Goal: Find specific page/section: Find specific page/section

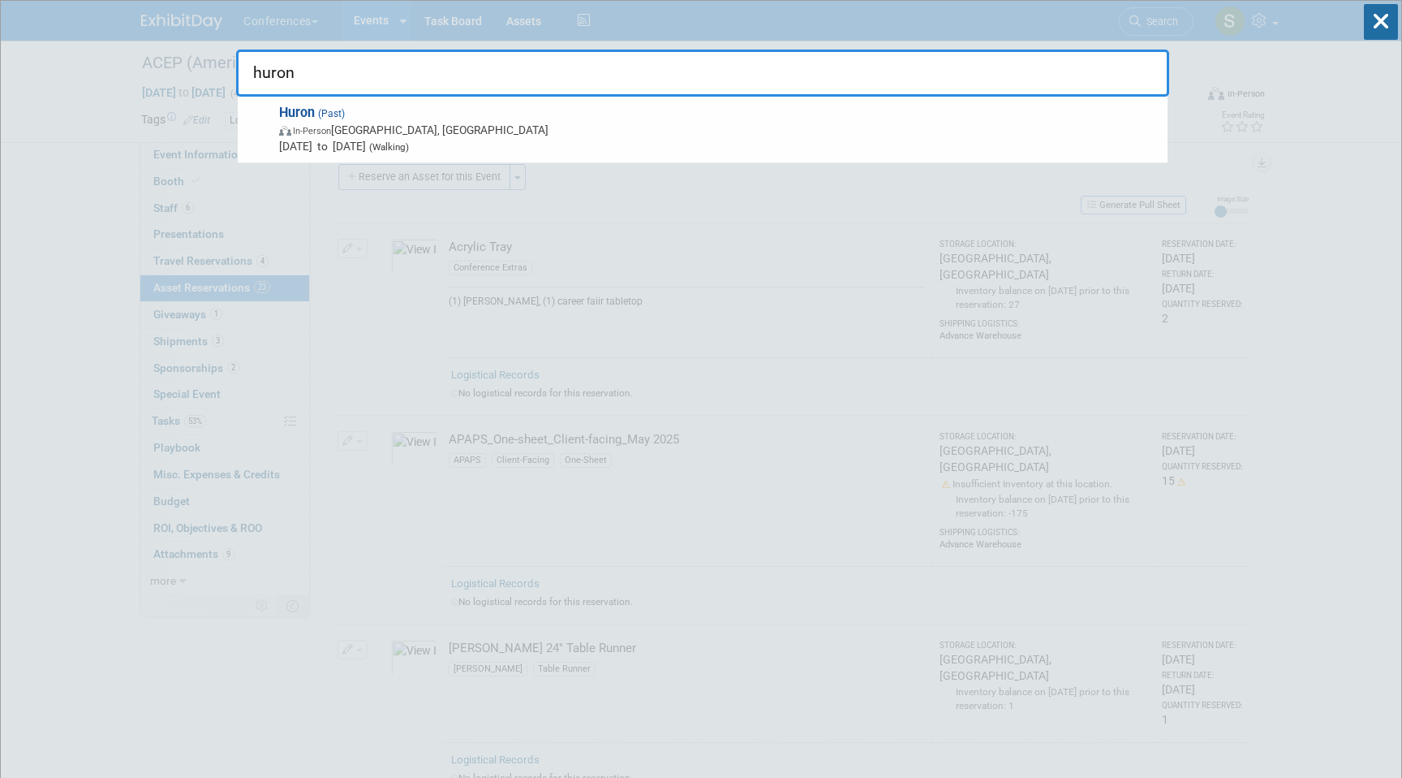
type input "huron"
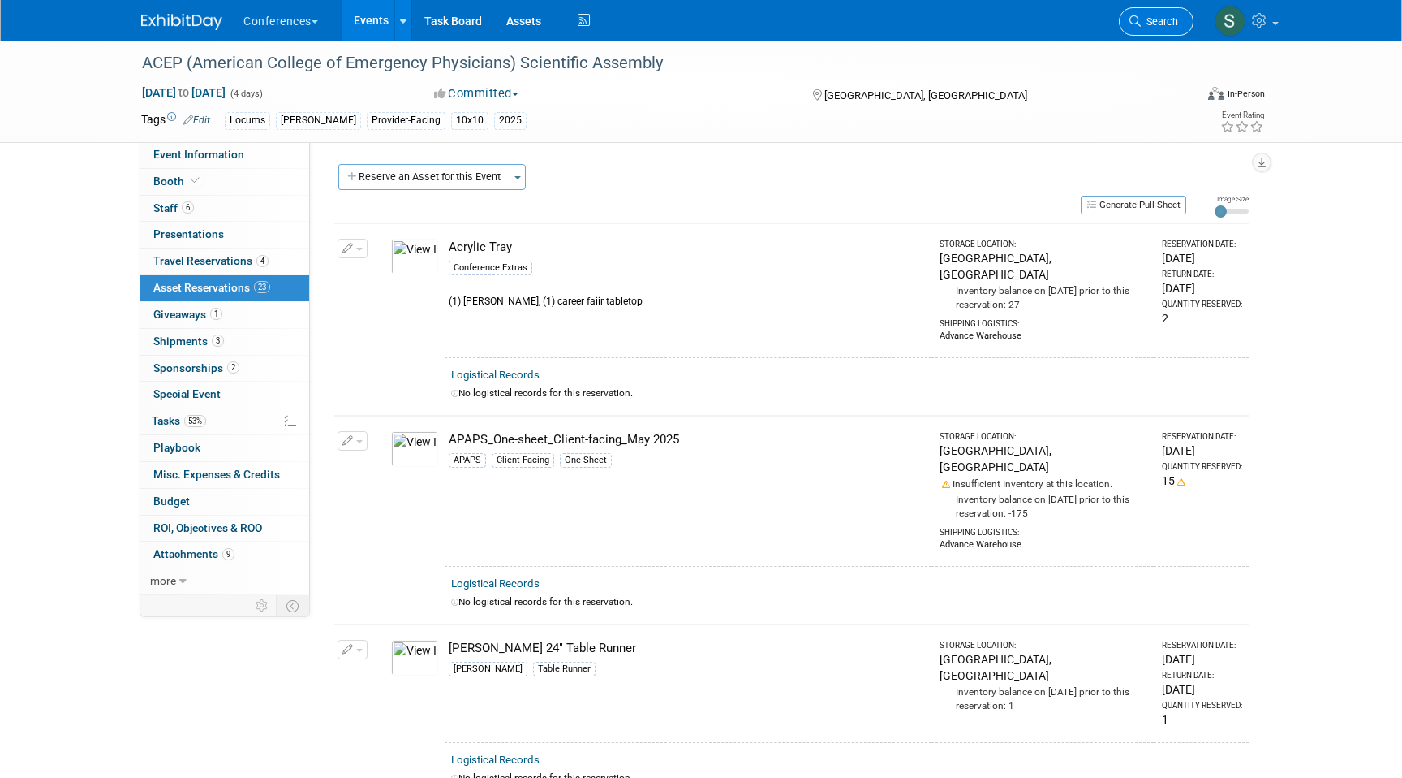
click at [1160, 23] on span "Search" at bounding box center [1159, 21] width 37 height 12
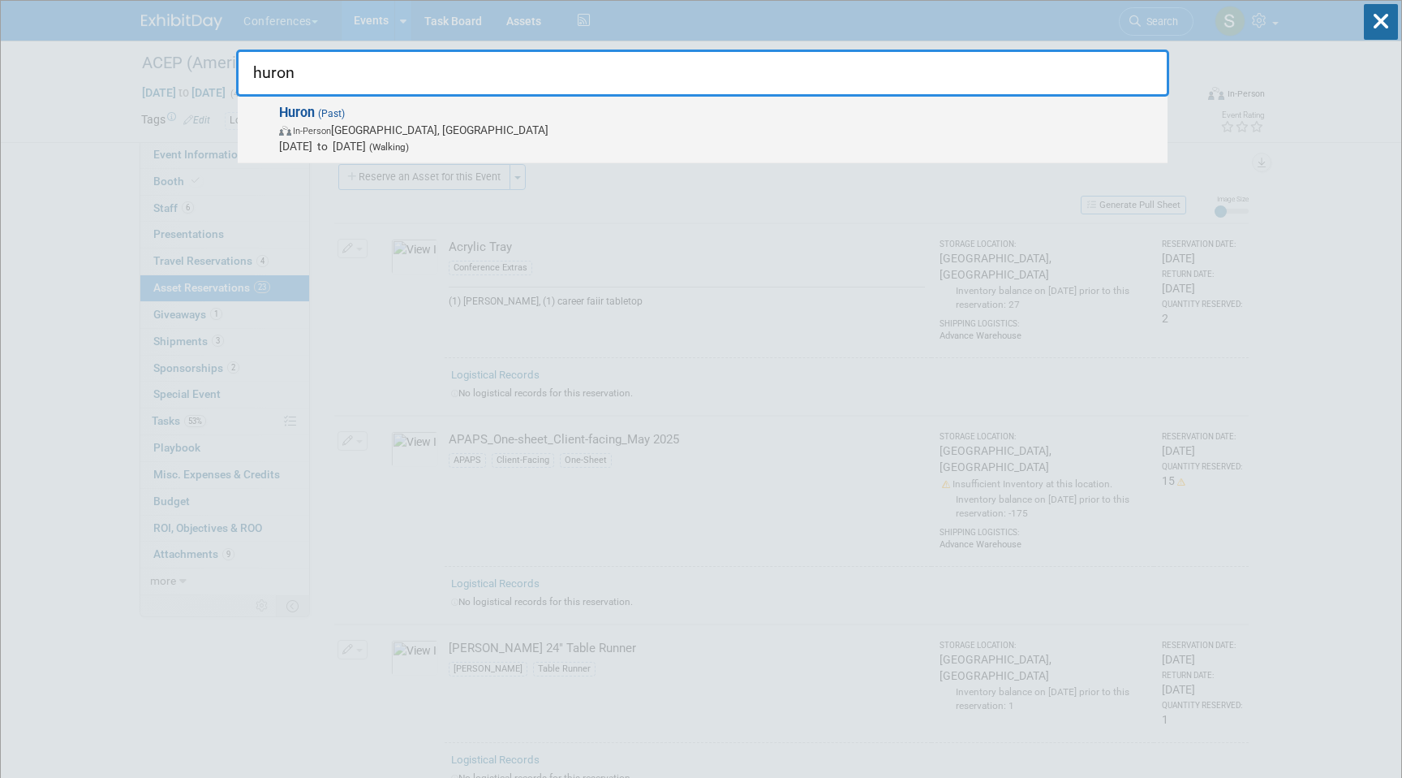
type input "huron"
click at [813, 138] on span "Aug 12, 2025 to Aug 14, 2025 (Walking)" at bounding box center [719, 146] width 881 height 16
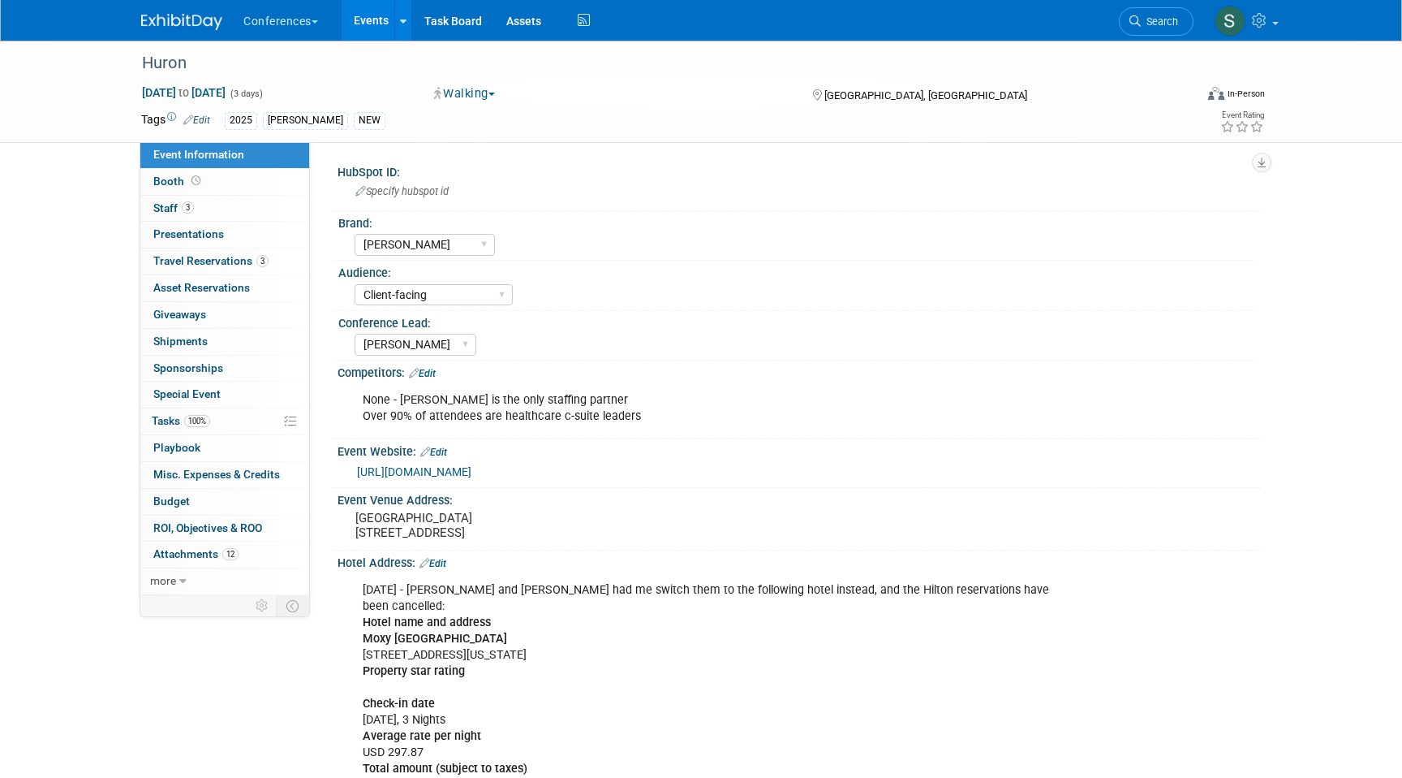
select select "[PERSON_NAME]"
select select "Client-facing"
select select "[PERSON_NAME]"
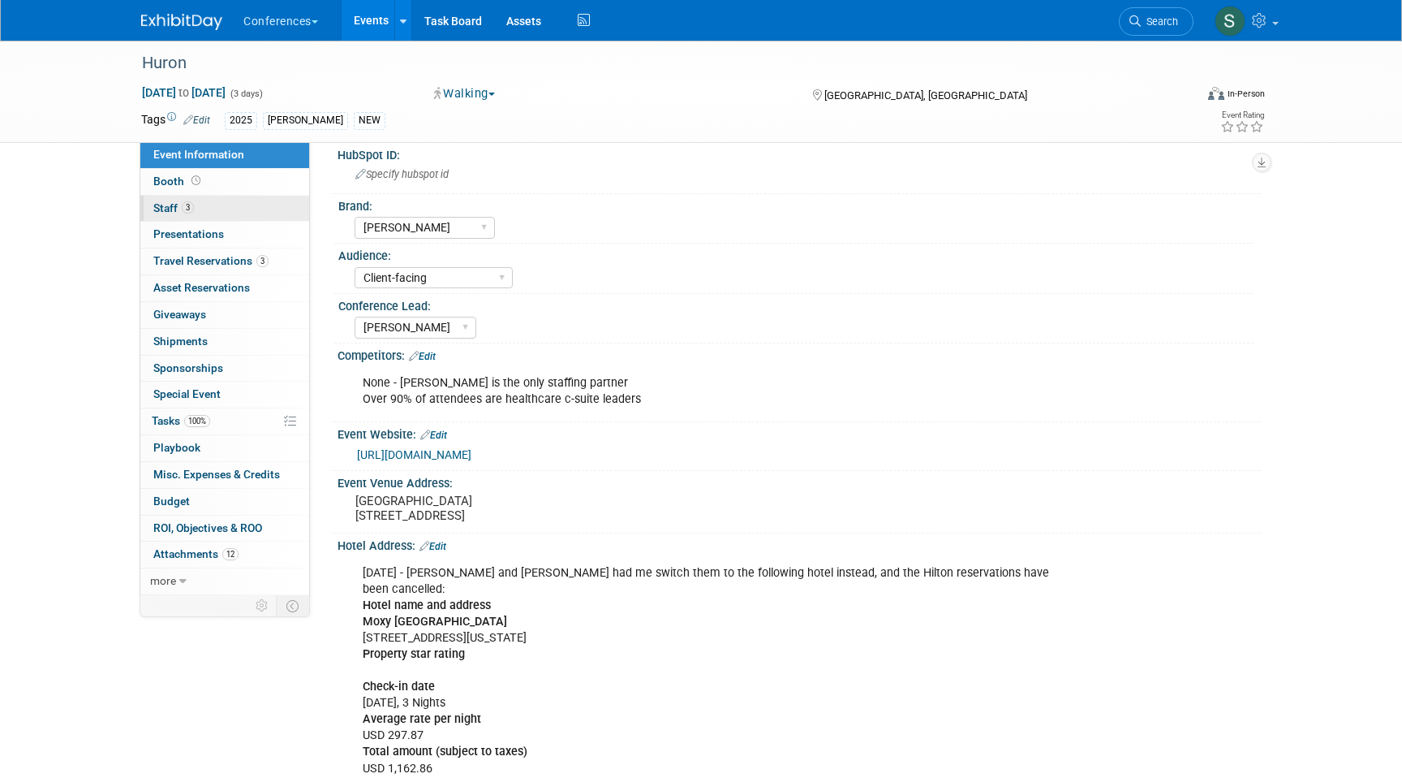
click at [268, 209] on link "3 Staff 3" at bounding box center [224, 209] width 169 height 26
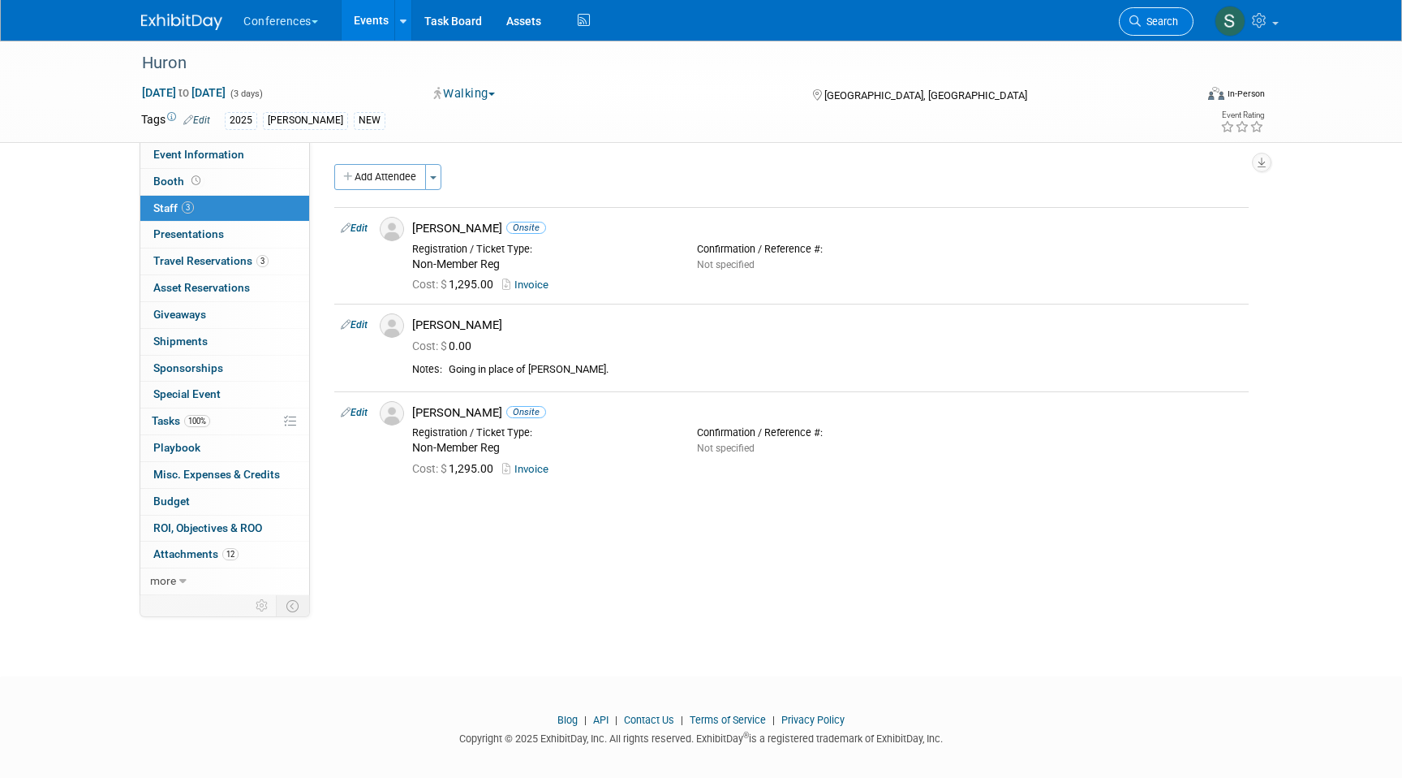
click at [1144, 18] on span "Search" at bounding box center [1159, 21] width 37 height 12
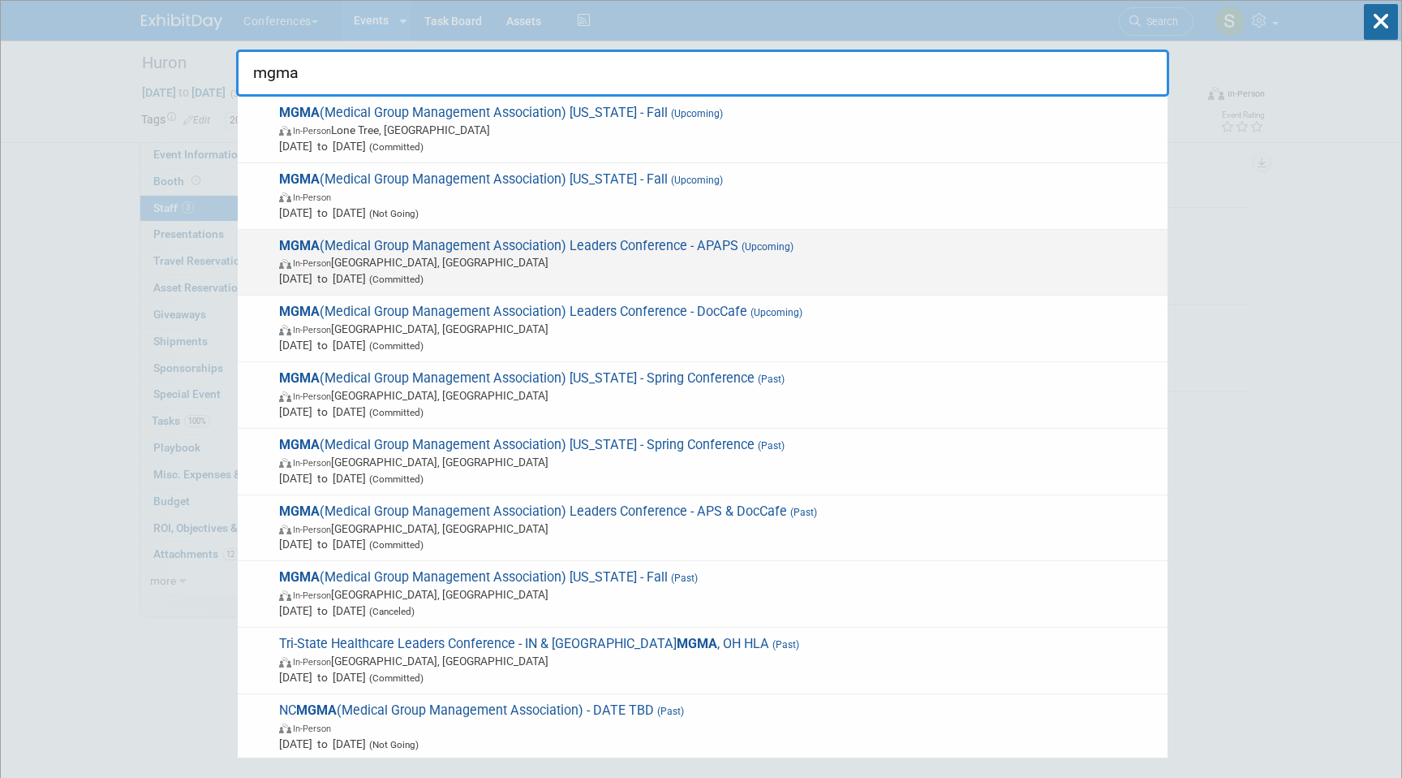
type input "mgma"
click at [498, 252] on span "MGMA (Medical Group Management Association) Leaders Conference - APAPS (Upcomin…" at bounding box center [716, 263] width 885 height 50
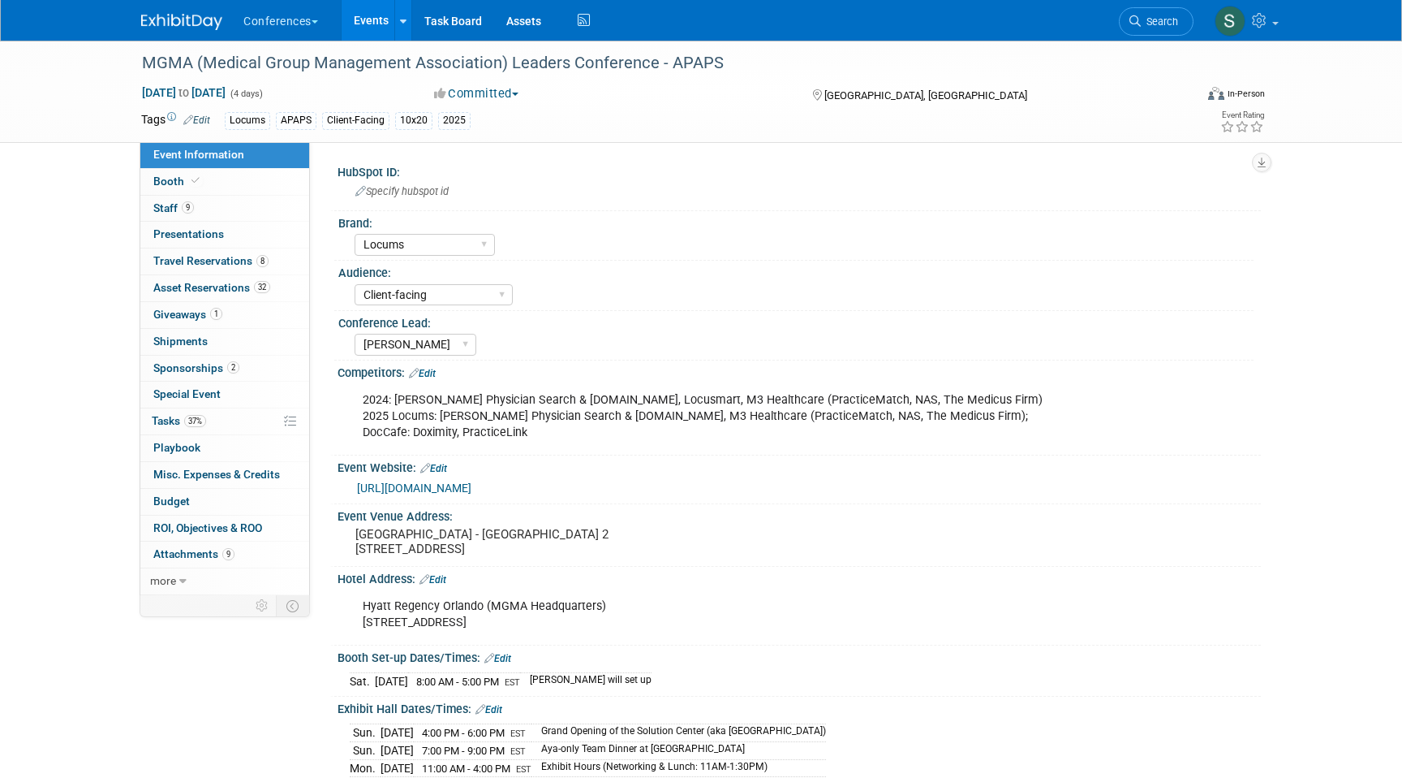
select select "Locums"
select select "Client-facing"
select select "[PERSON_NAME]"
click at [227, 419] on link "37% Tasks 37%" at bounding box center [224, 421] width 169 height 26
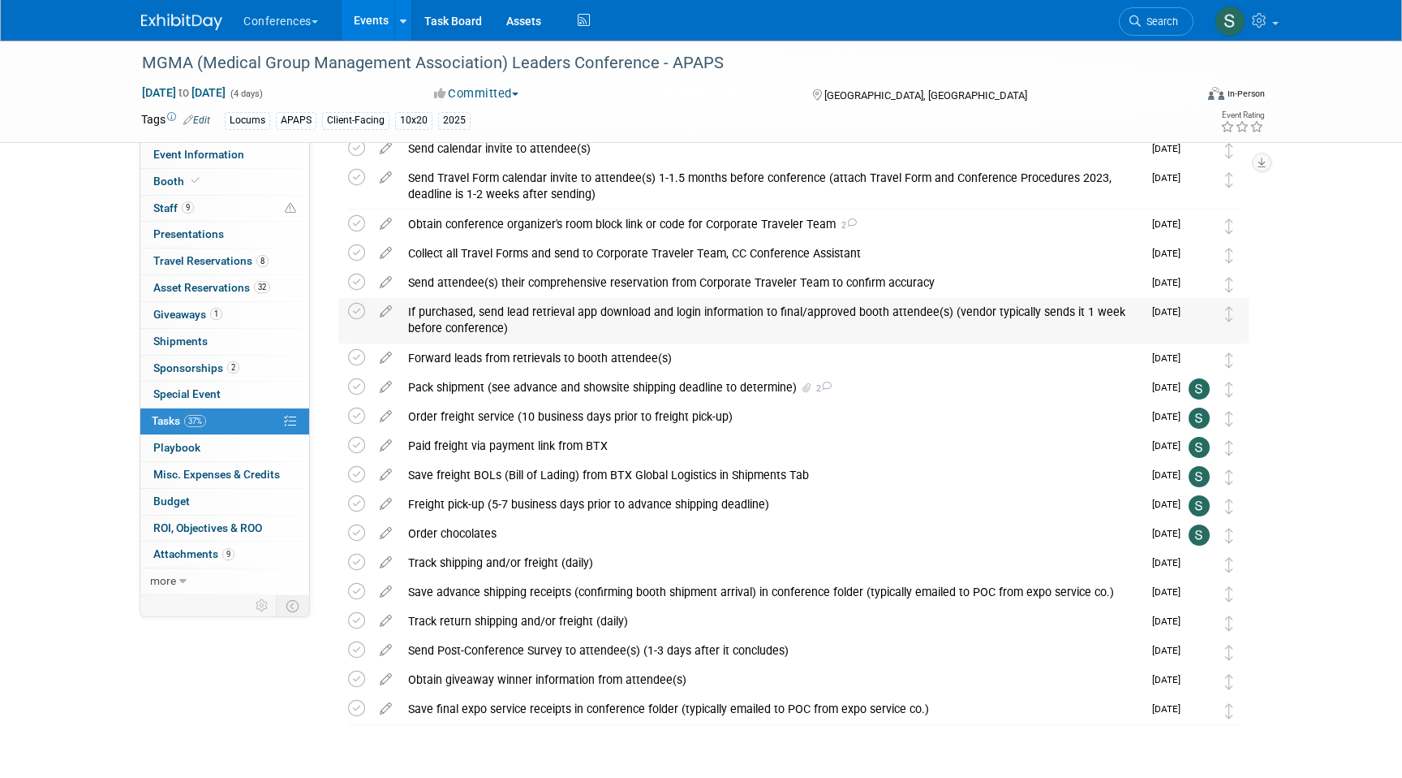
scroll to position [618, 0]
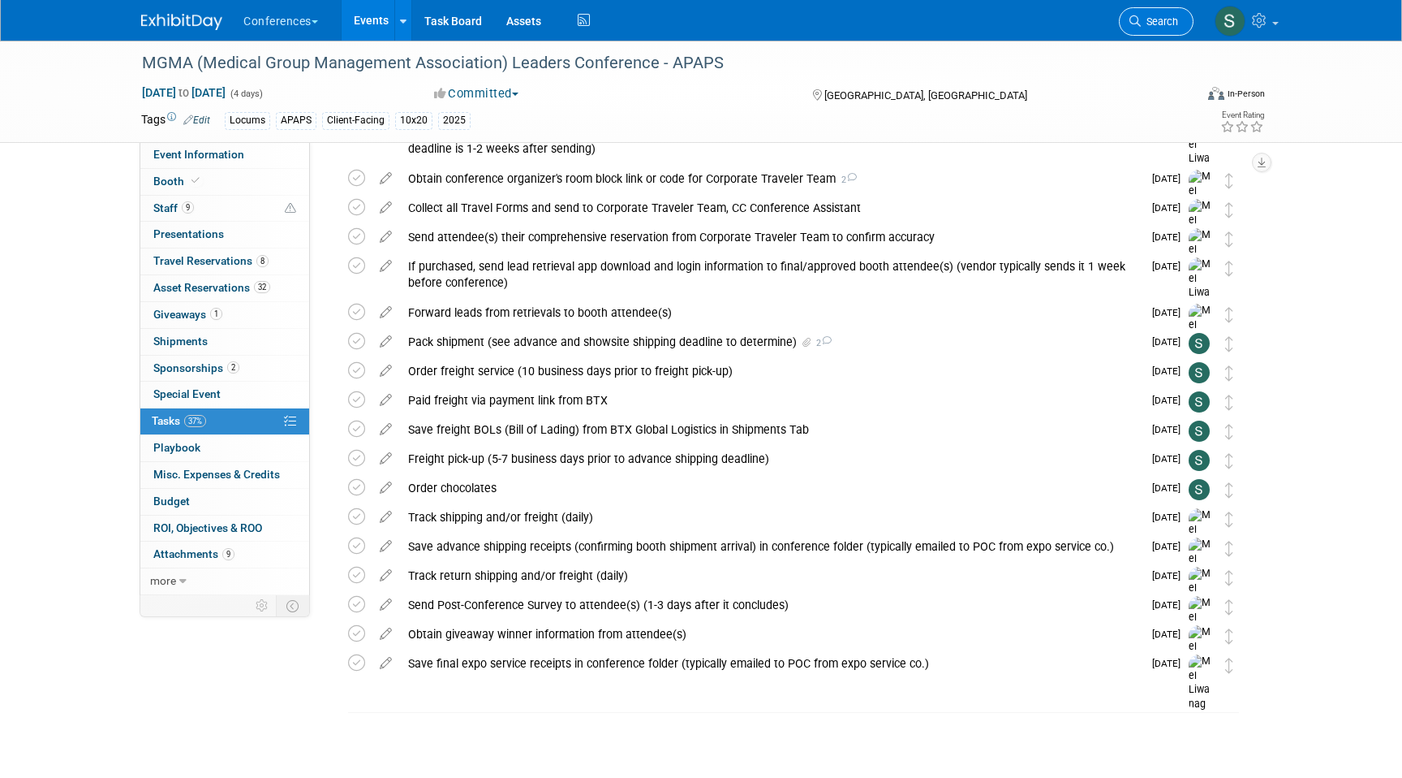
click at [1150, 21] on span "Search" at bounding box center [1159, 21] width 37 height 12
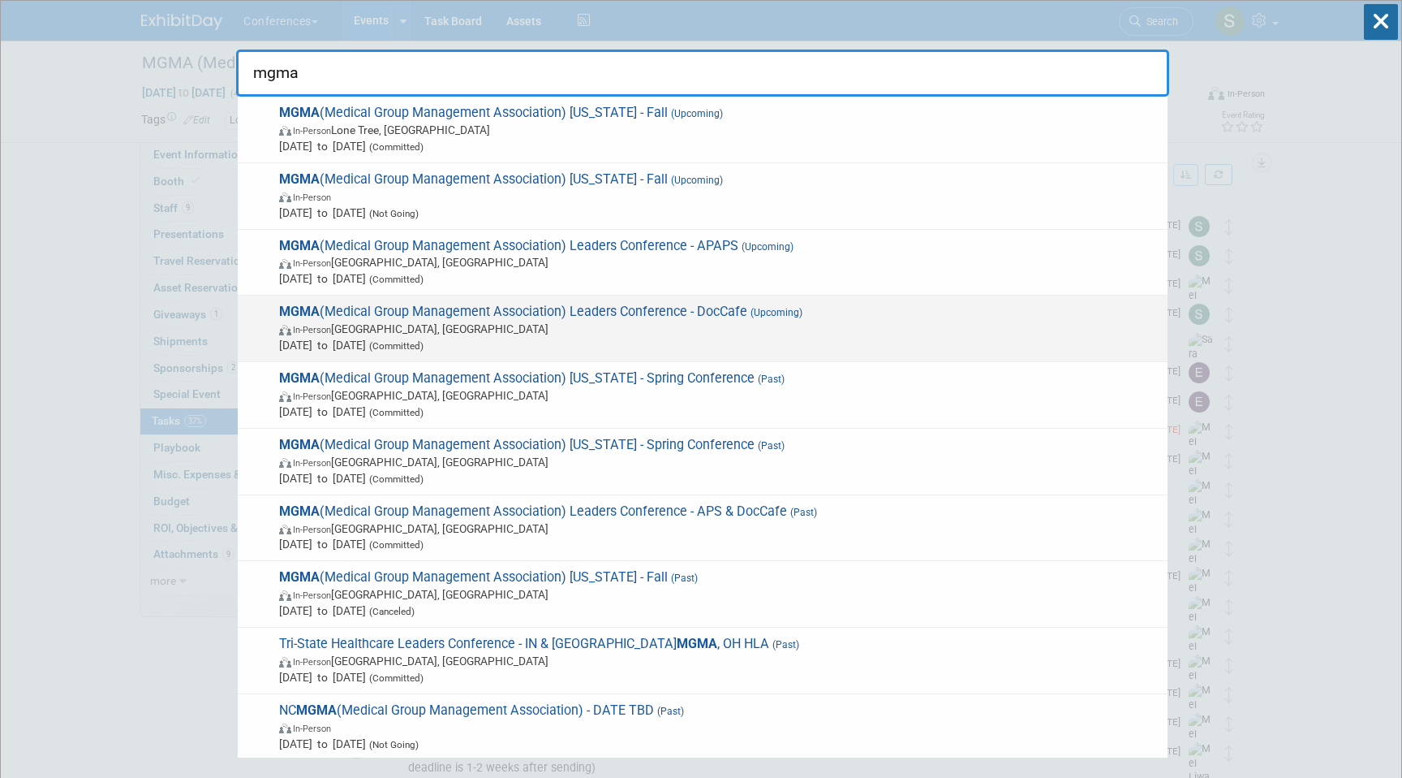
type input "mgma"
click at [679, 318] on span "MGMA (Medical Group Management Association) Leaders Conference - DocCafe (Upcom…" at bounding box center [716, 329] width 885 height 50
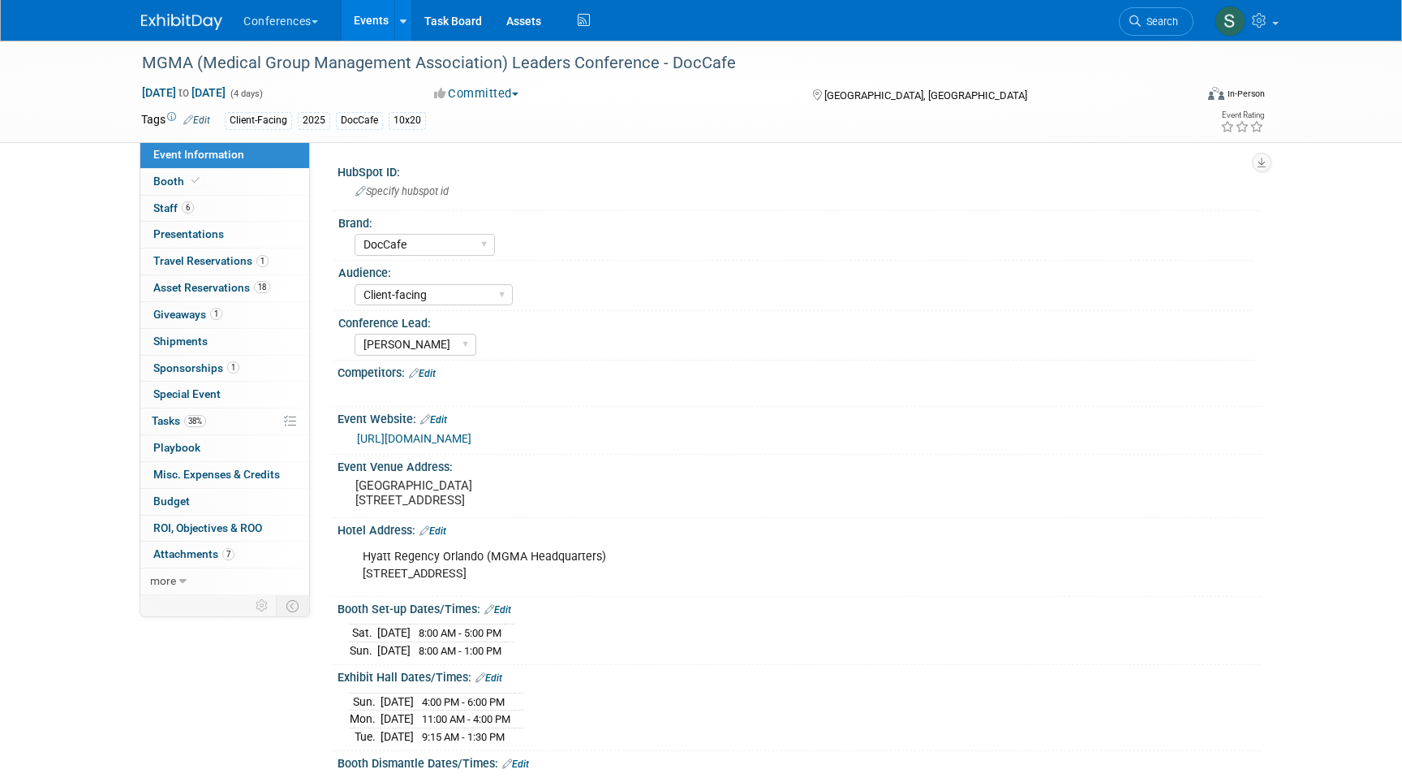
select select "DocCafe"
select select "Client-facing"
select select "[PERSON_NAME]"
click at [209, 276] on link "18 Asset Reservations 18" at bounding box center [224, 288] width 169 height 26
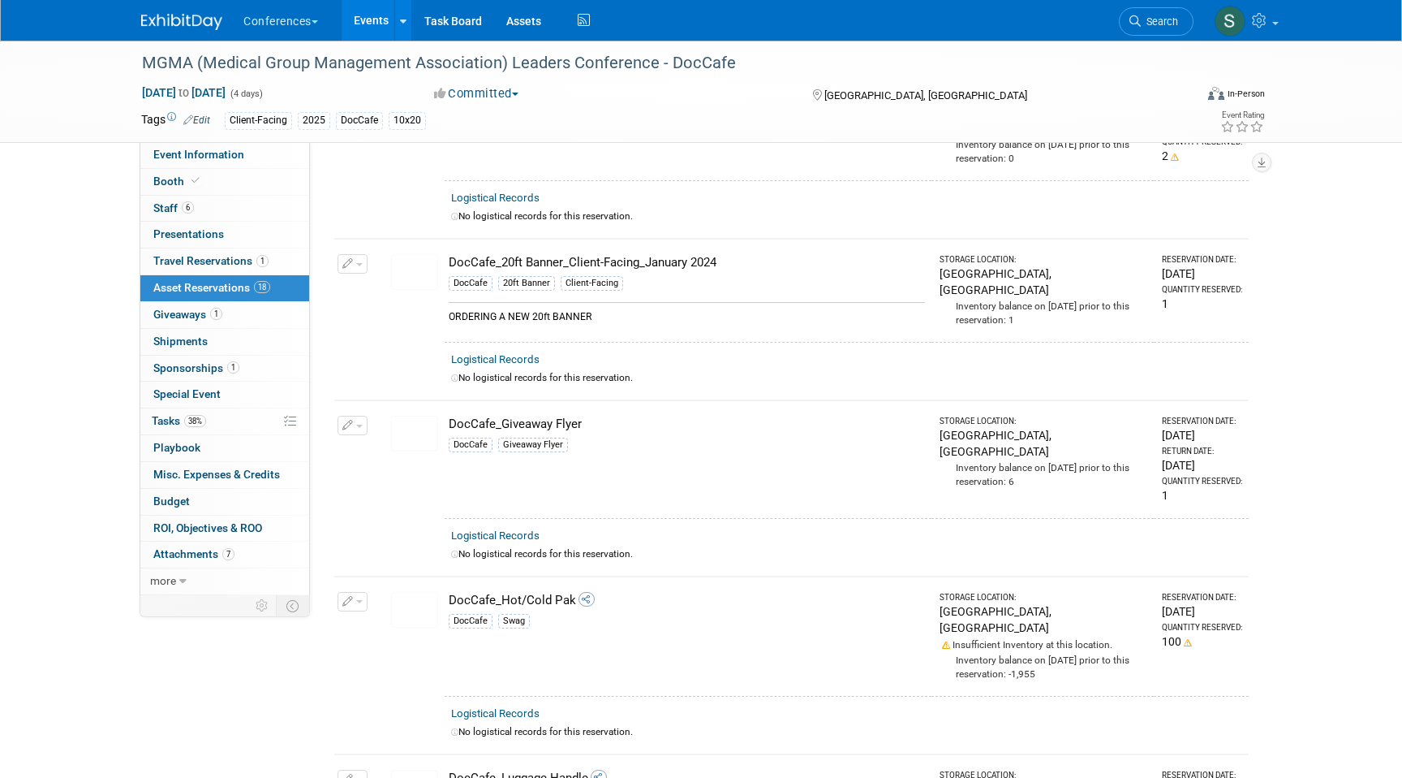
scroll to position [518, 0]
click at [222, 420] on link "38% Tasks 38%" at bounding box center [224, 421] width 169 height 26
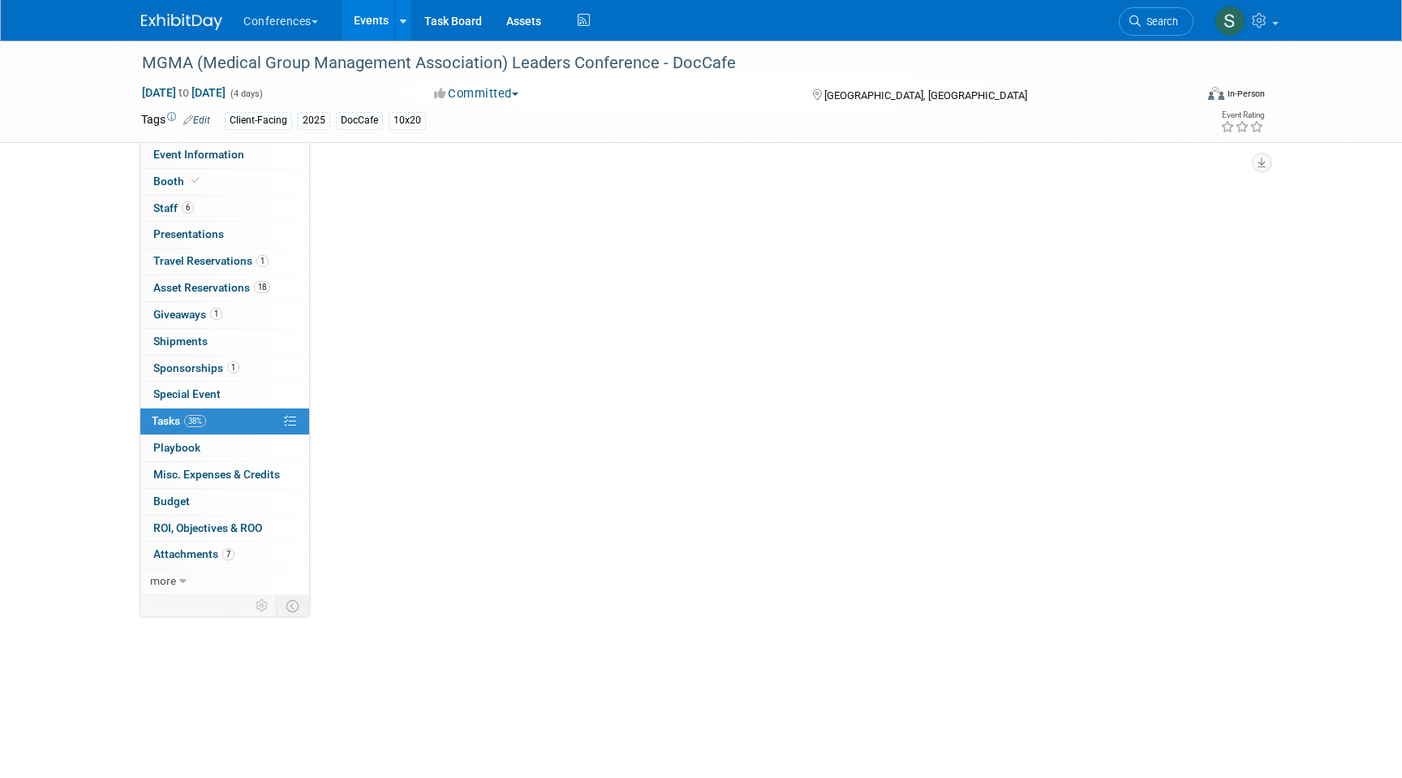
scroll to position [0, 0]
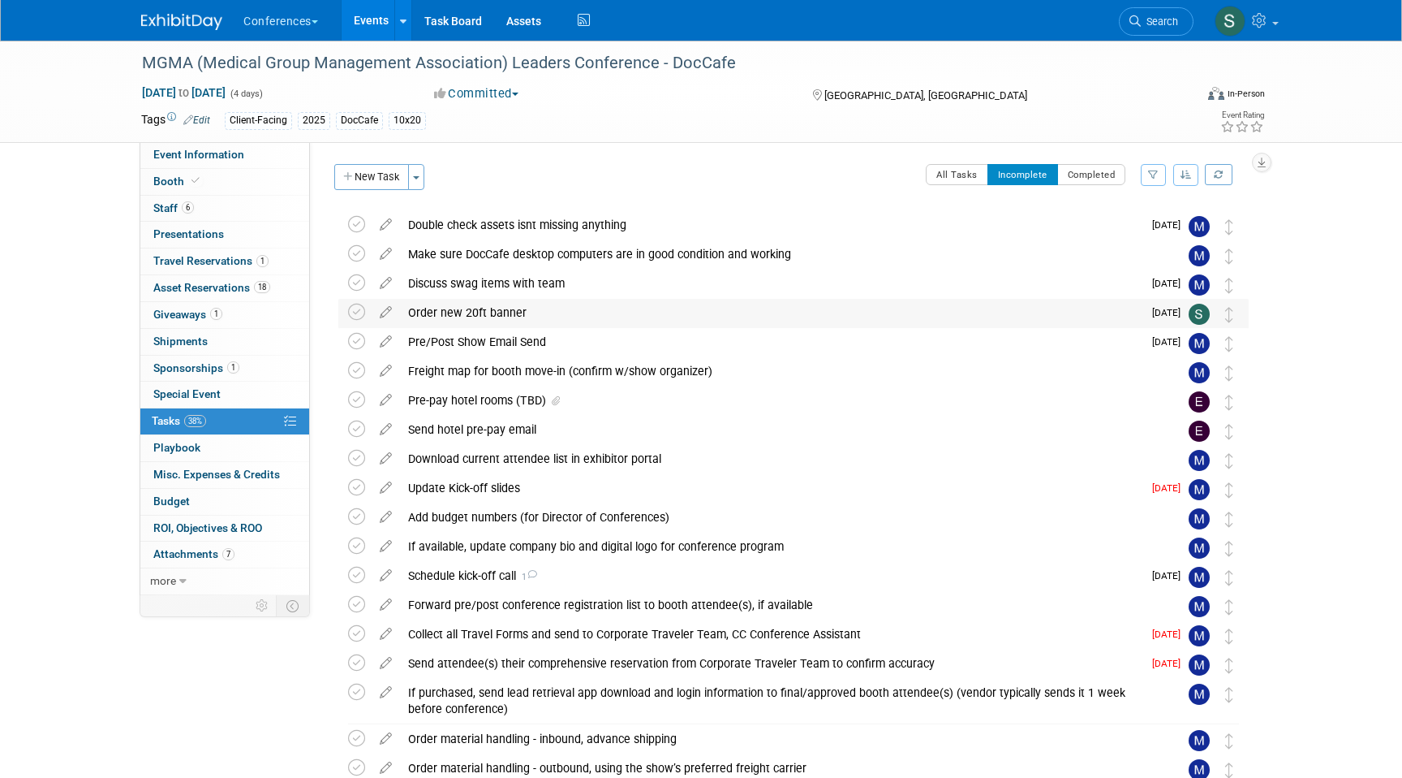
click at [480, 310] on div "Order new 20ft banner" at bounding box center [771, 313] width 743 height 28
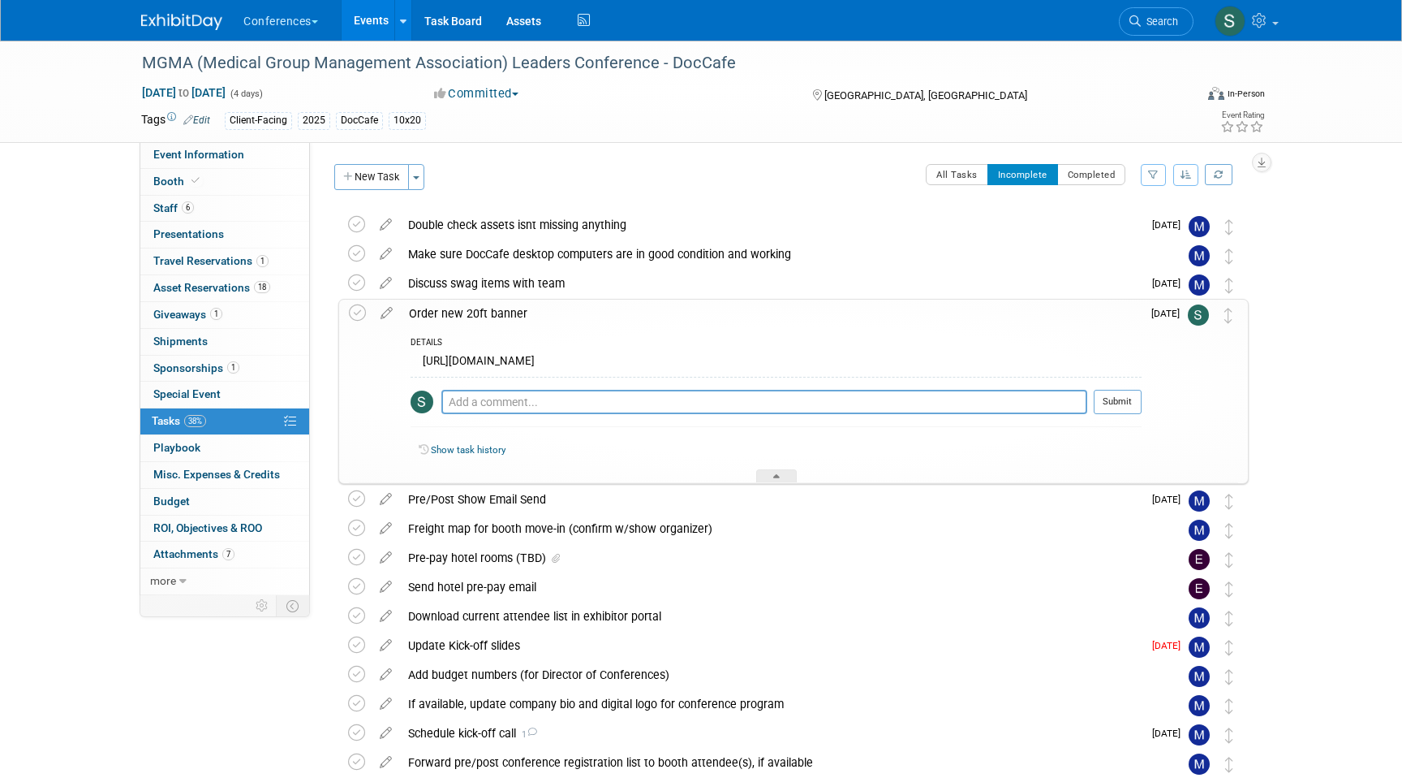
click at [500, 355] on div "https://app.clickup.com/t/86aaaqcqn" at bounding box center [776, 363] width 731 height 25
copy div "https://app.clickup.com/t/86aaaqcqn"
click at [1148, 19] on span "Search" at bounding box center [1159, 21] width 37 height 12
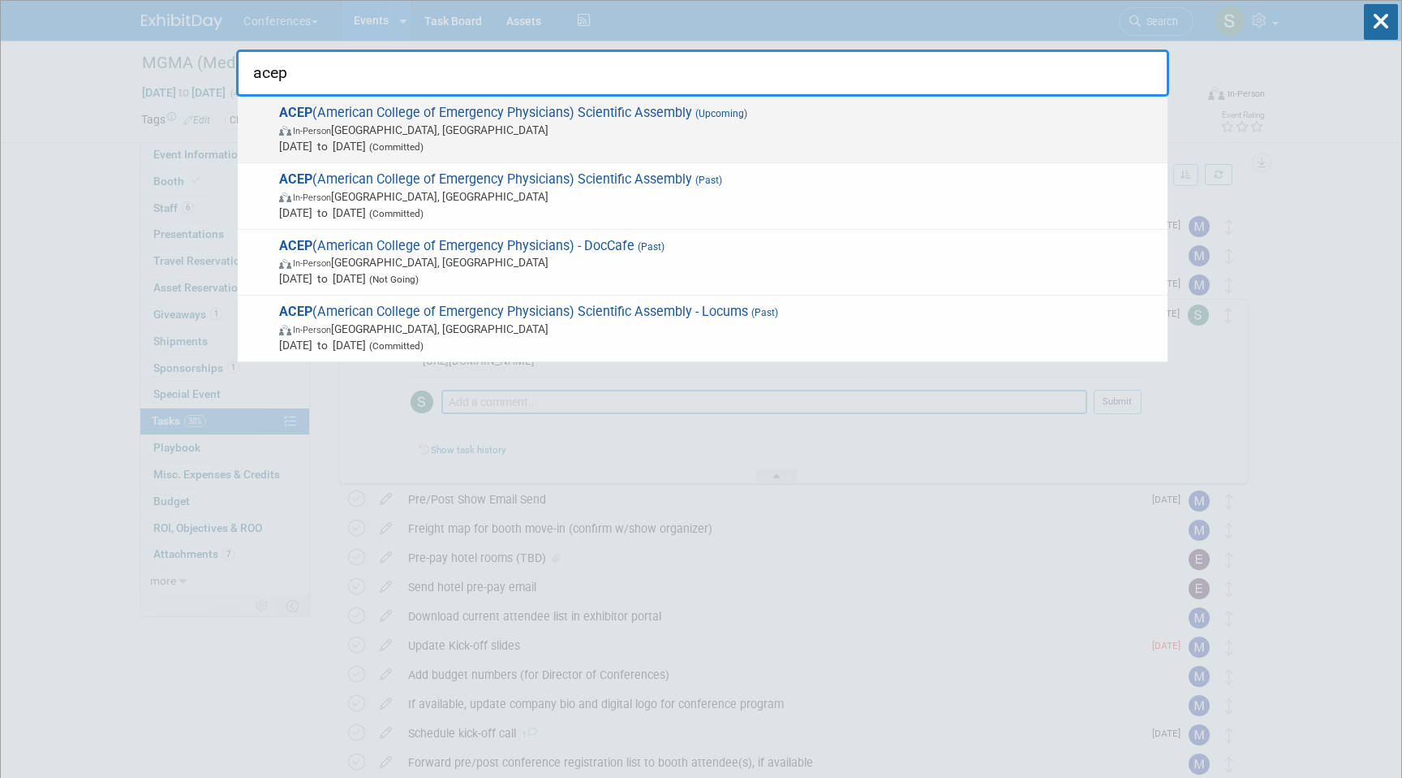
type input "acep"
click at [537, 131] on span "In-Person Salt Lake City, UT" at bounding box center [719, 130] width 881 height 16
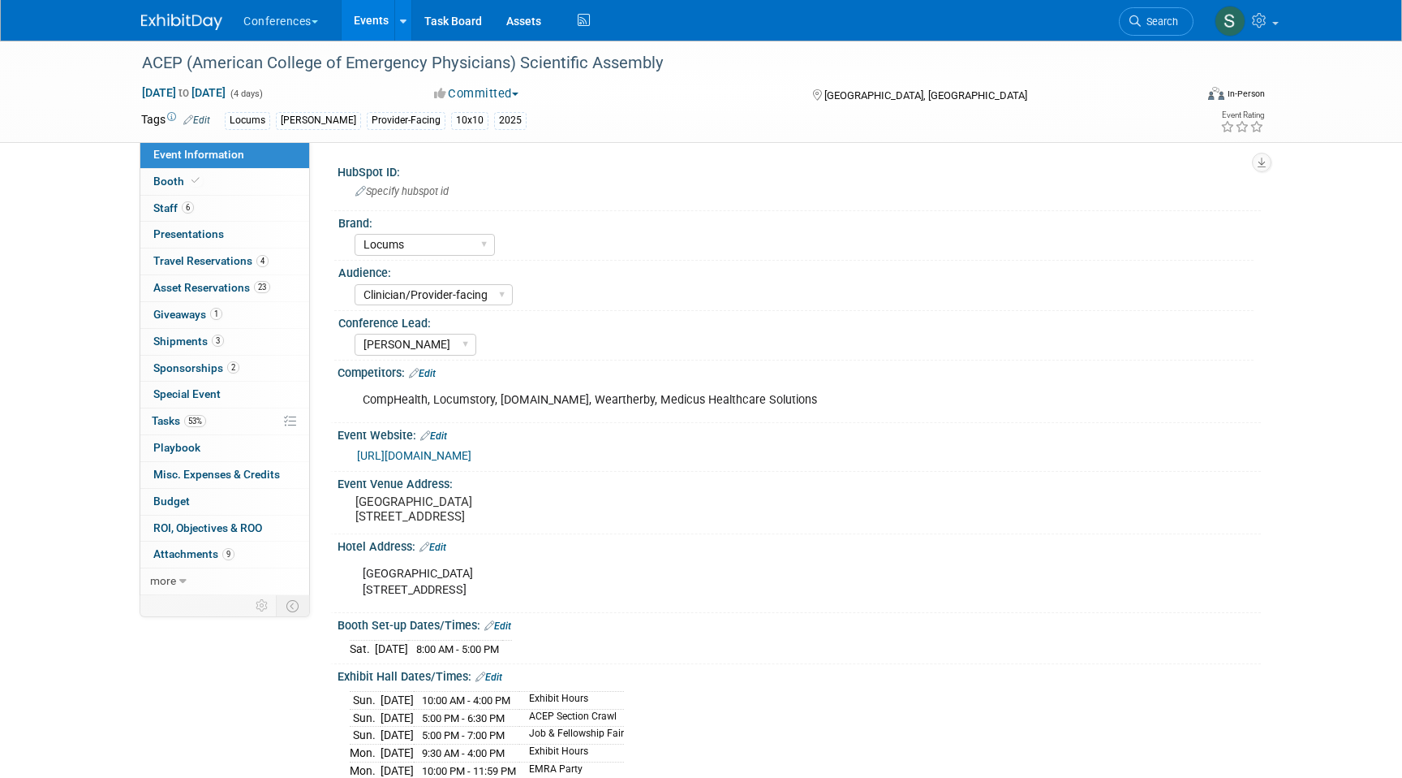
select select "Locums"
select select "Clinician/Provider-facing"
select select "[PERSON_NAME]"
click at [239, 263] on span "Travel Reservations 4" at bounding box center [210, 260] width 115 height 13
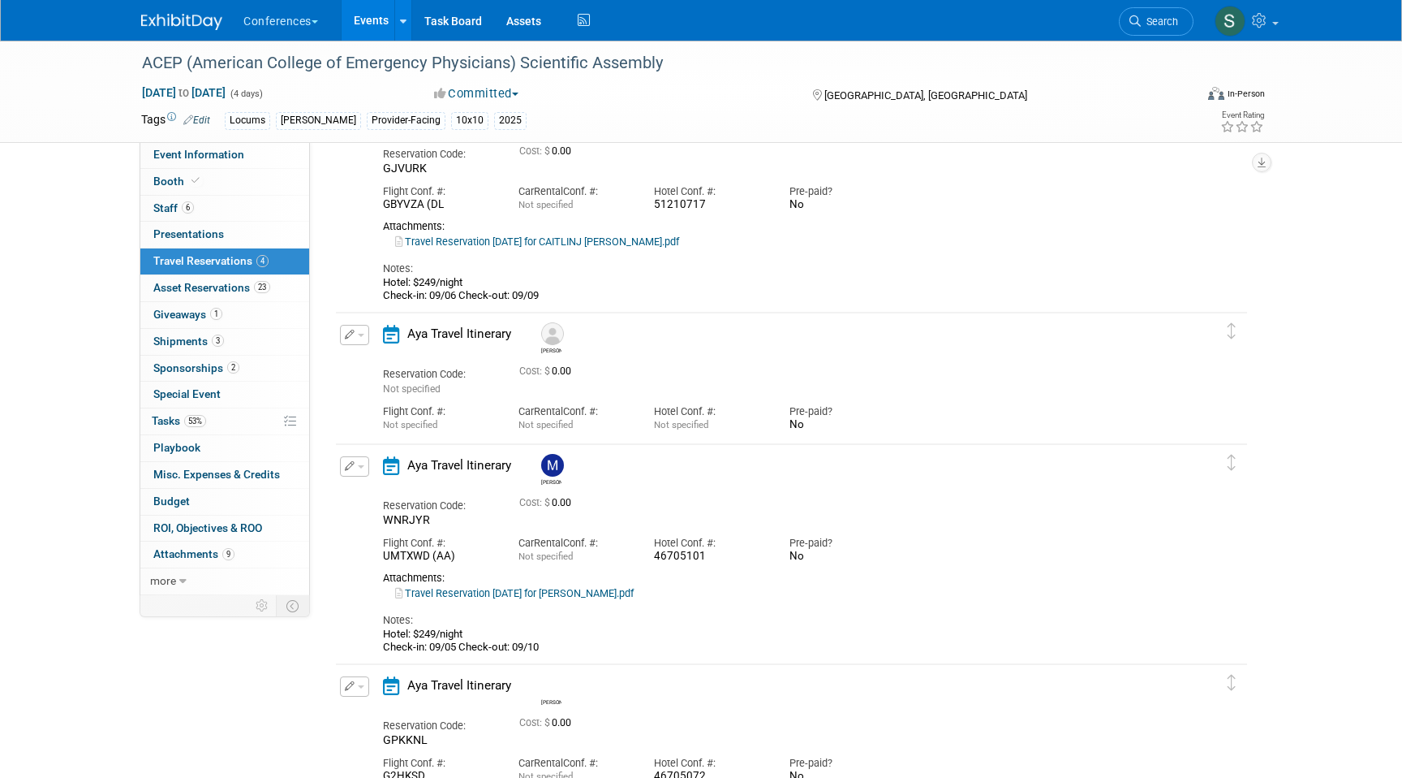
scroll to position [400, 0]
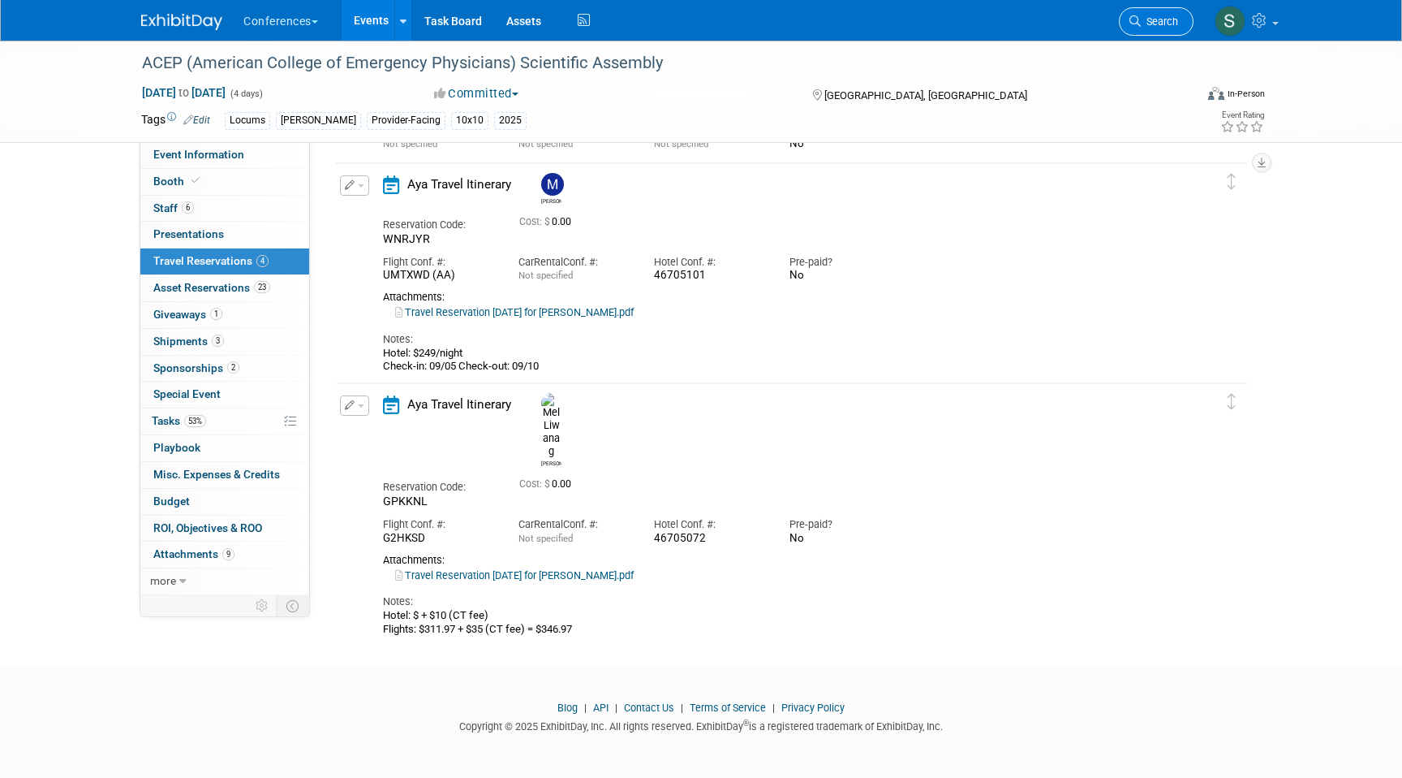
click at [1165, 19] on span "Search" at bounding box center [1159, 21] width 37 height 12
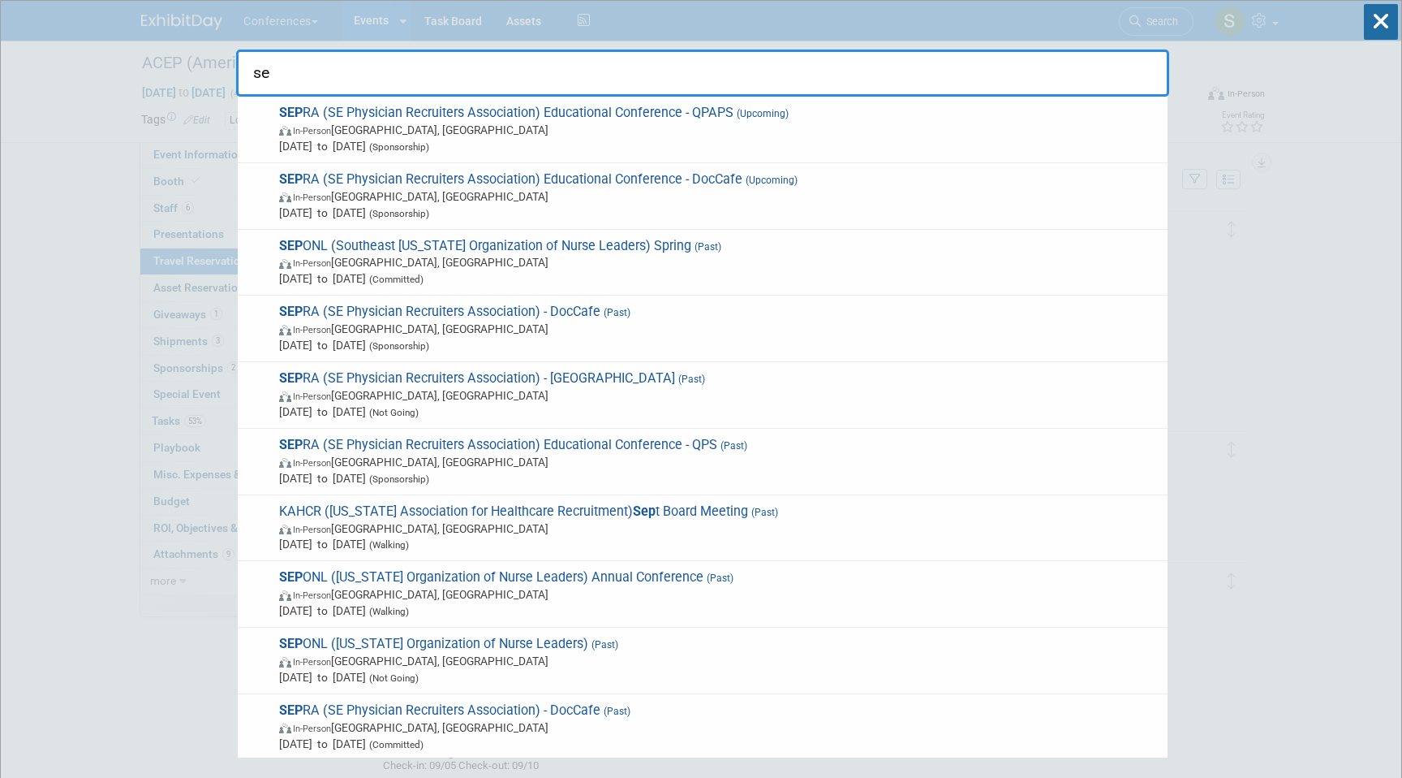
type input "s"
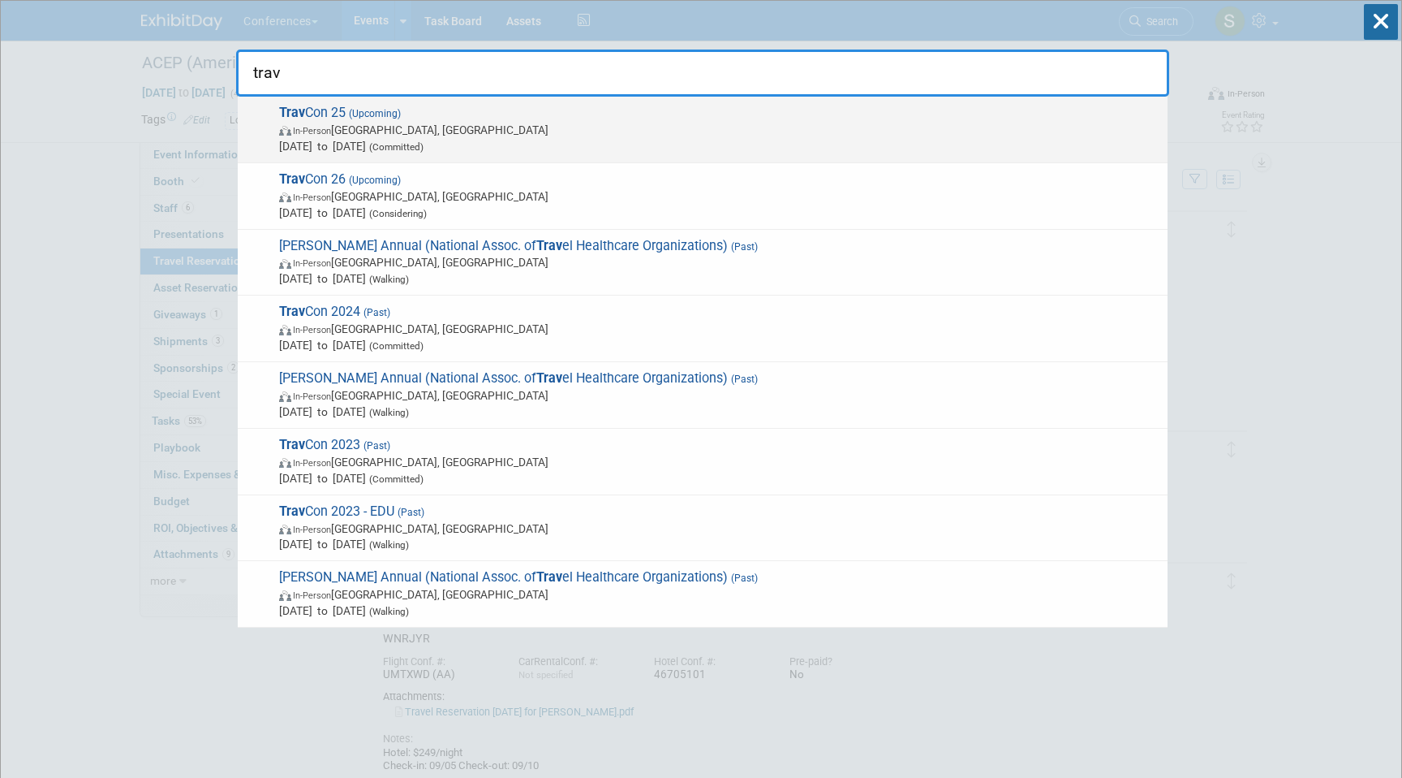
type input "trav"
click at [427, 138] on span "Sep 21, 2025 to Sep 24, 2025 (Committed)" at bounding box center [719, 146] width 881 height 16
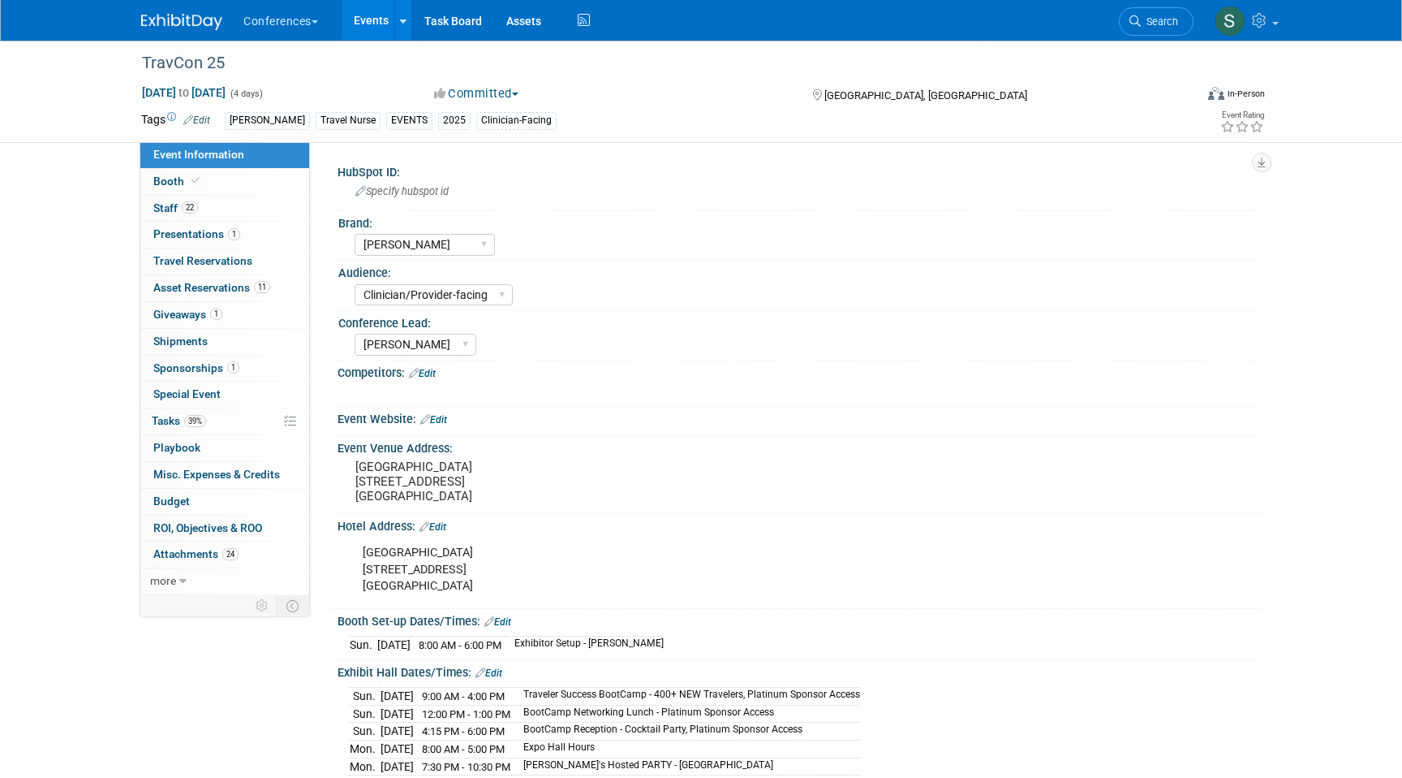
select select "[PERSON_NAME]"
select select "Clinician/Provider-facing"
select select "[PERSON_NAME]"
click at [221, 178] on link "Booth" at bounding box center [224, 182] width 169 height 26
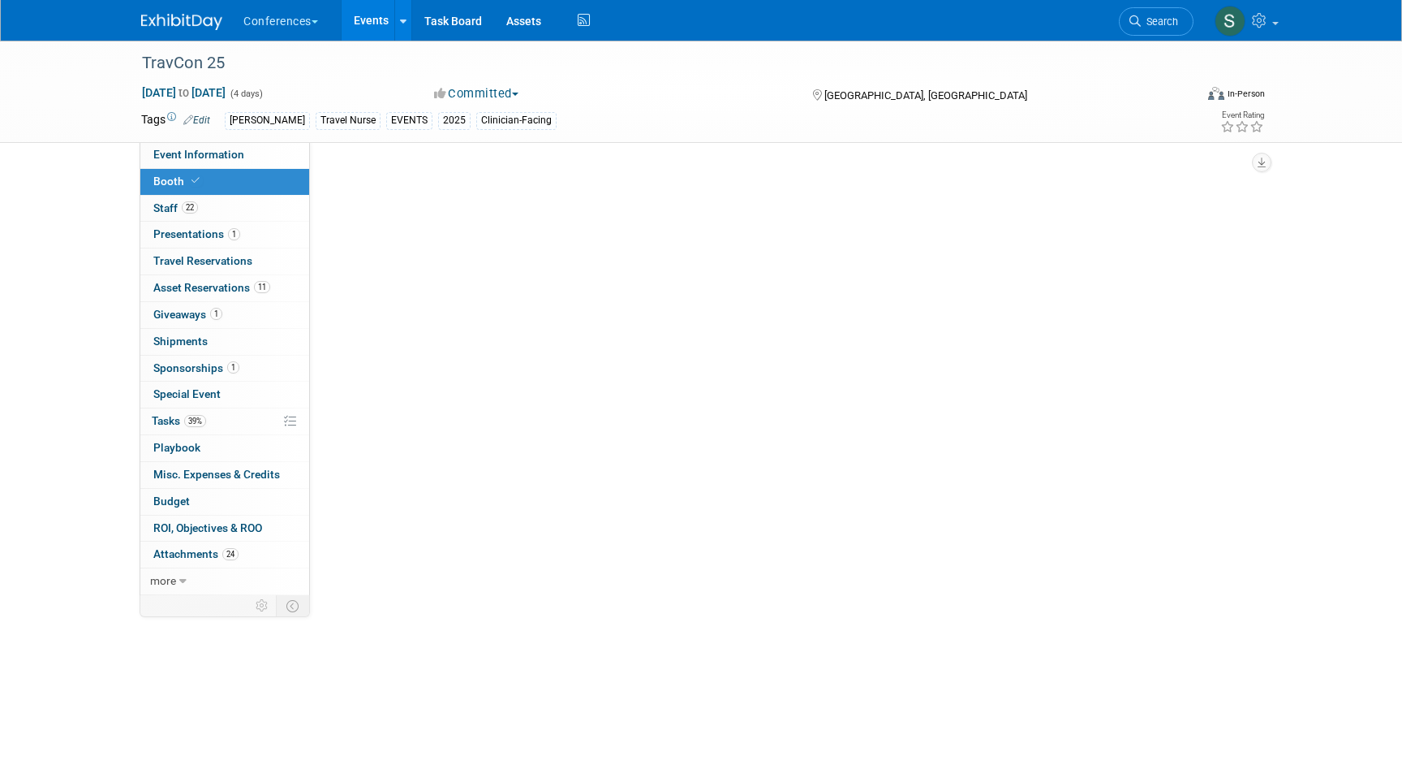
select select "20'x20'"
select select "Yes"
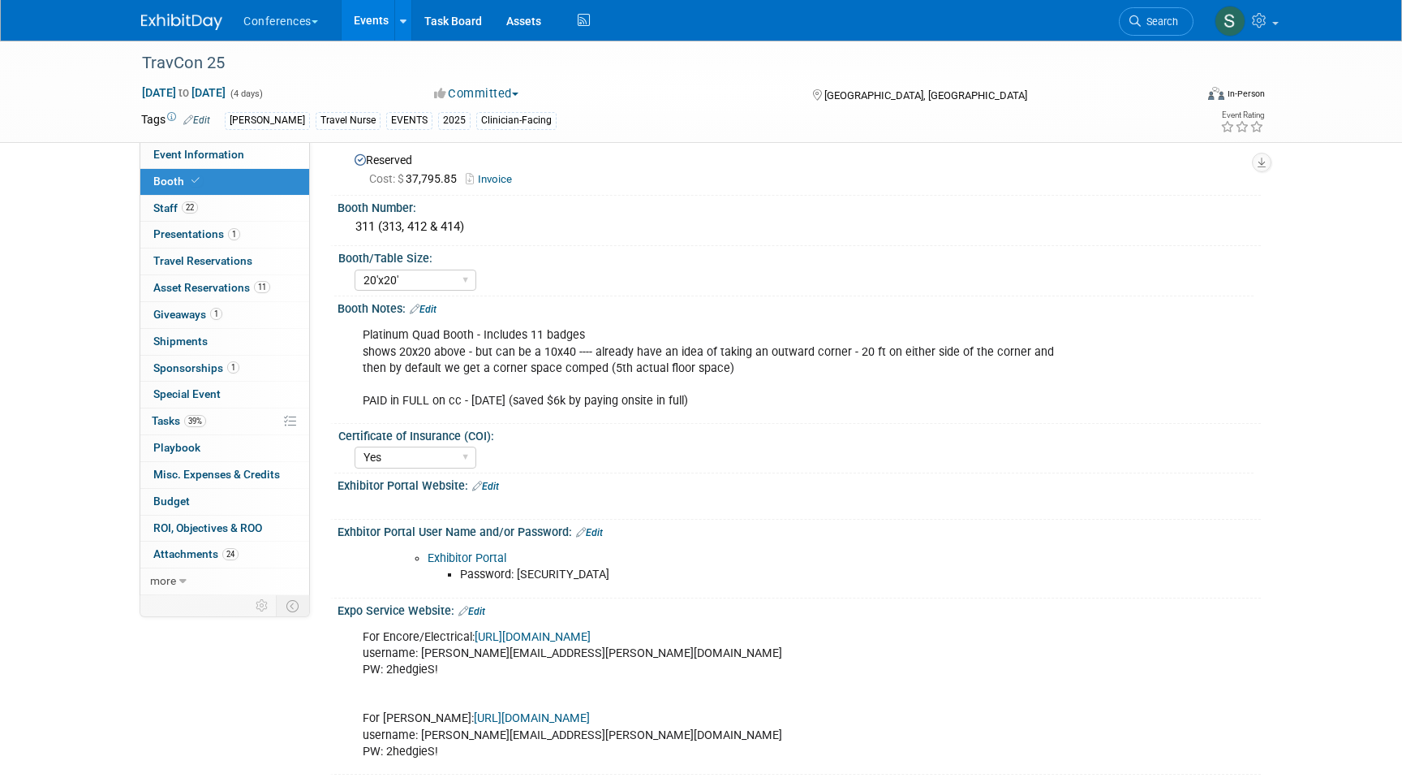
scroll to position [45, 0]
